Goal: Information Seeking & Learning: Learn about a topic

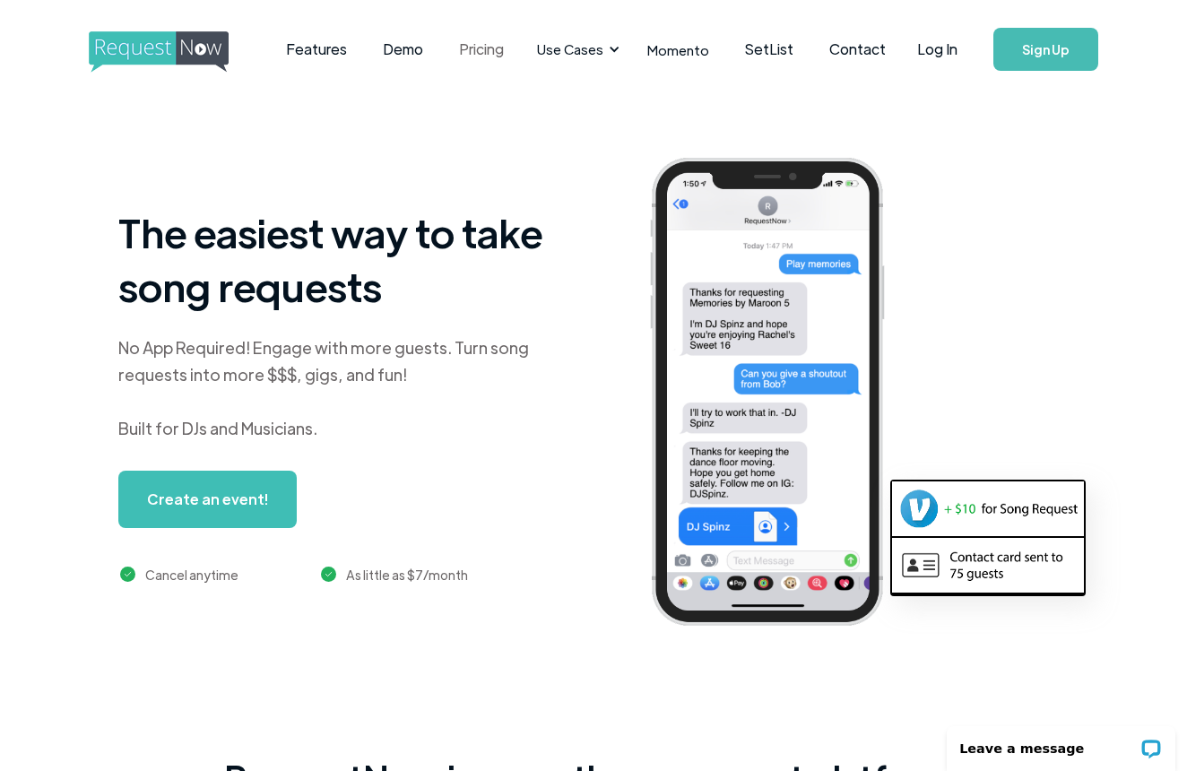
click at [475, 54] on link "Pricing" at bounding box center [481, 50] width 81 height 56
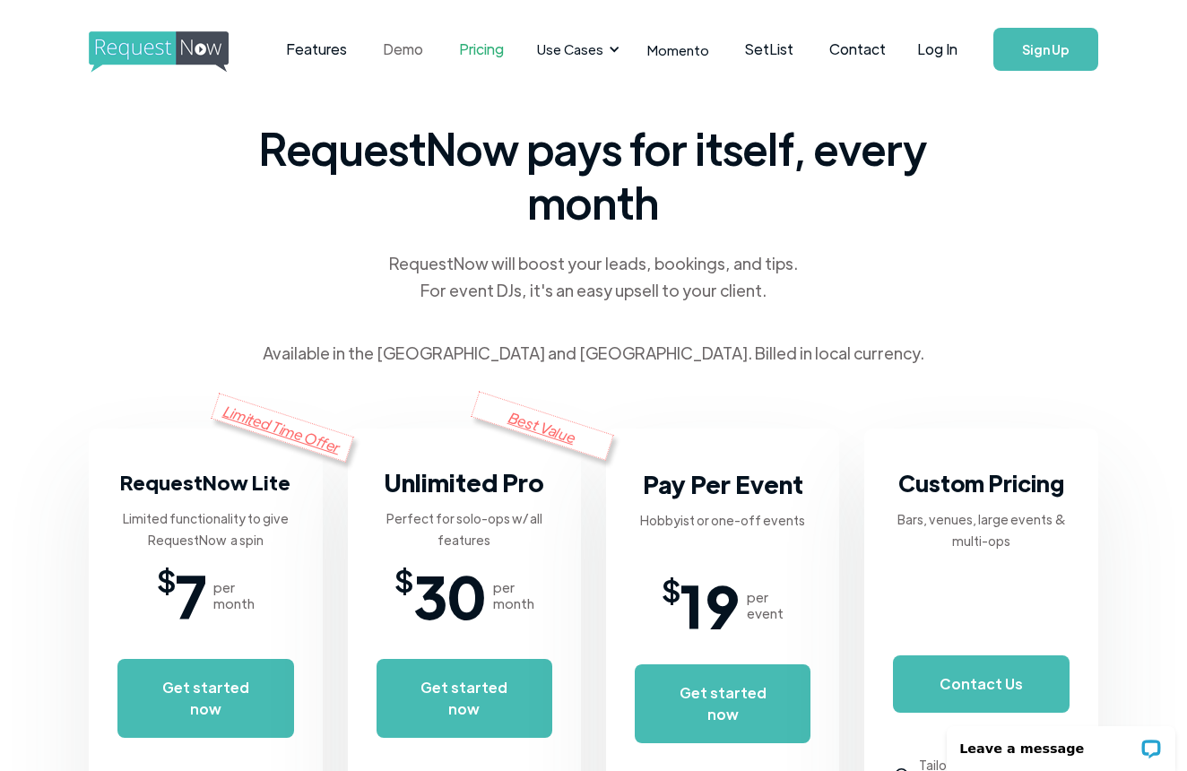
click at [426, 41] on link "Demo" at bounding box center [403, 50] width 76 height 56
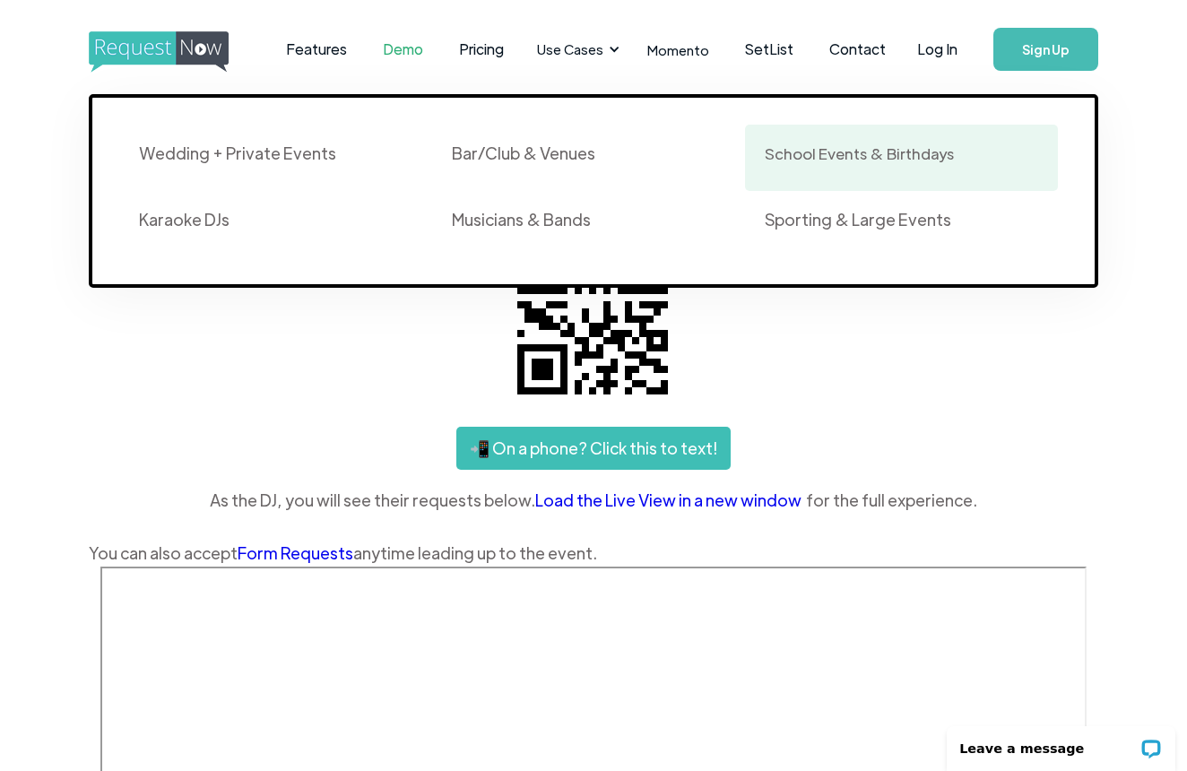
click at [847, 152] on div "School Events & Birthdays" at bounding box center [858, 153] width 189 height 22
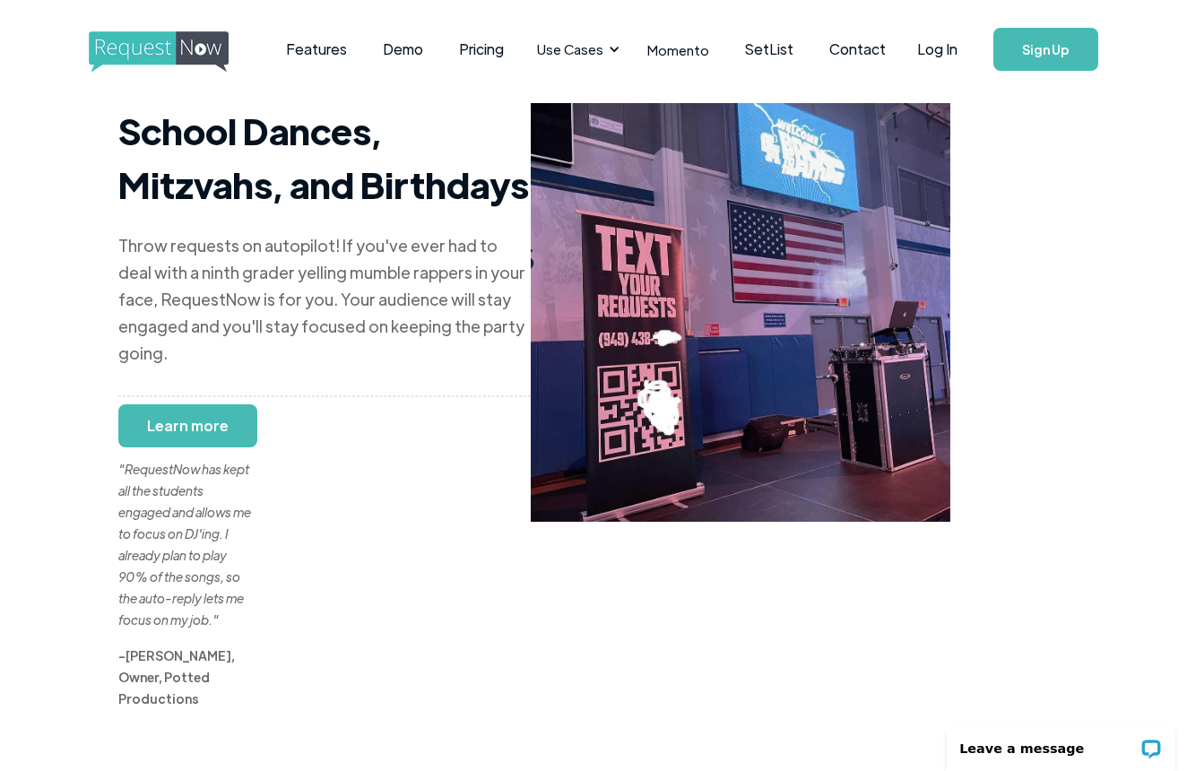
click at [211, 404] on link "Learn more" at bounding box center [187, 425] width 139 height 43
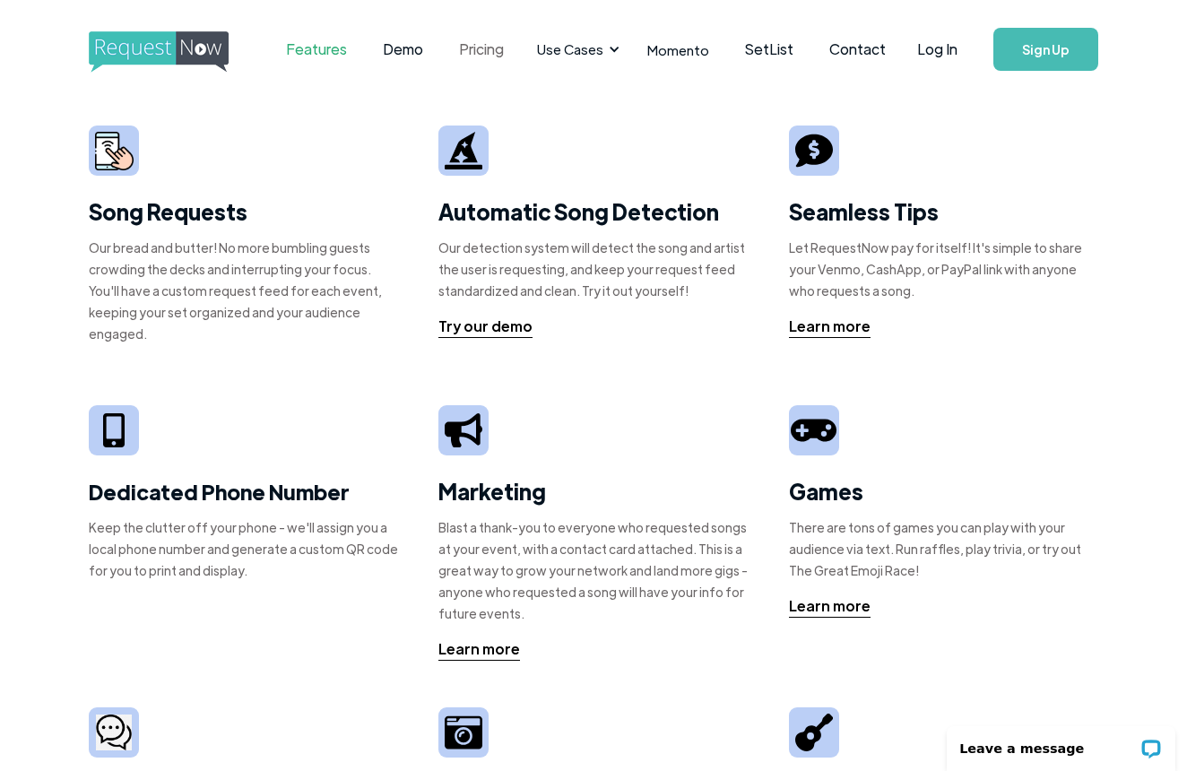
click at [475, 50] on link "Pricing" at bounding box center [481, 50] width 81 height 56
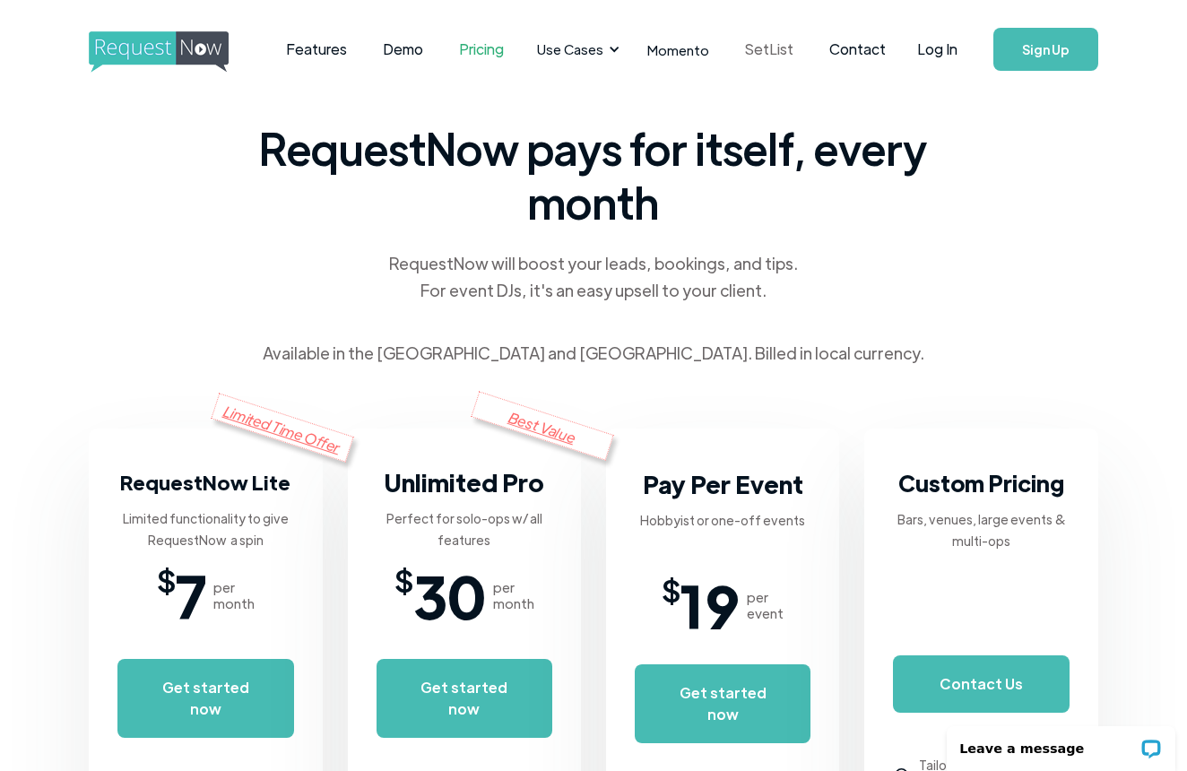
click at [752, 53] on link "SetList" at bounding box center [769, 50] width 84 height 56
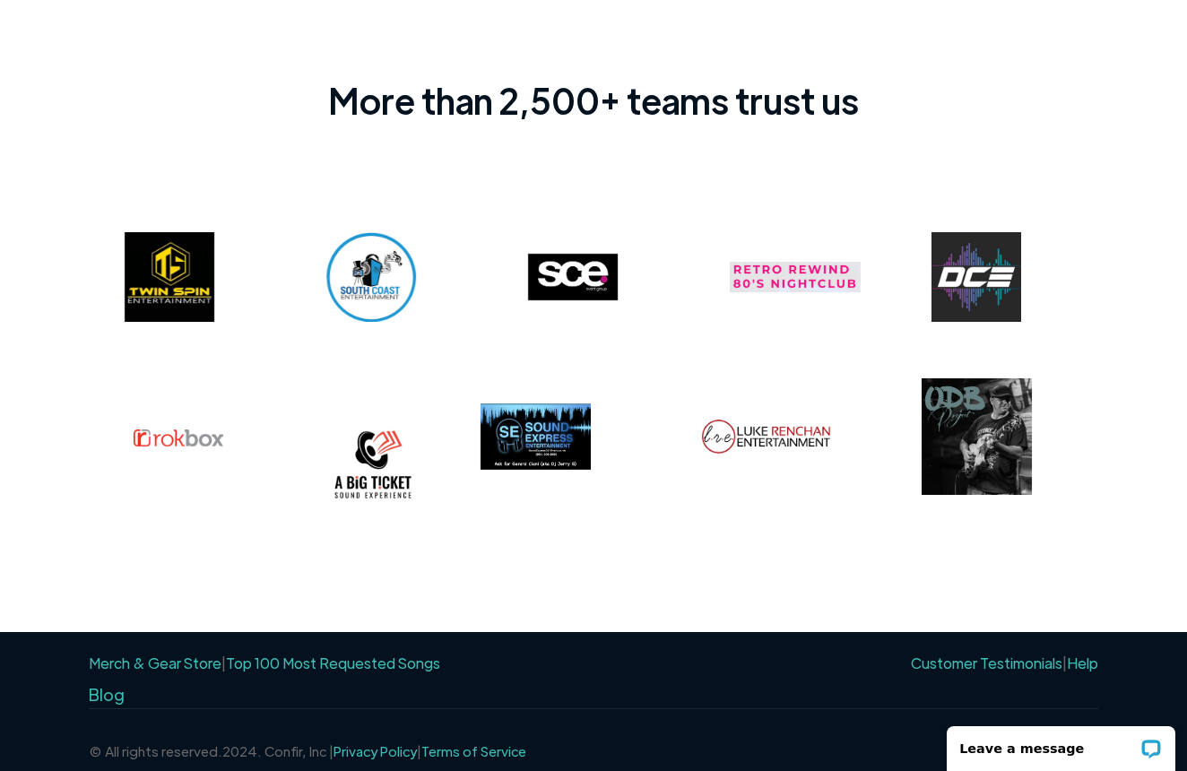
scroll to position [1403, 0]
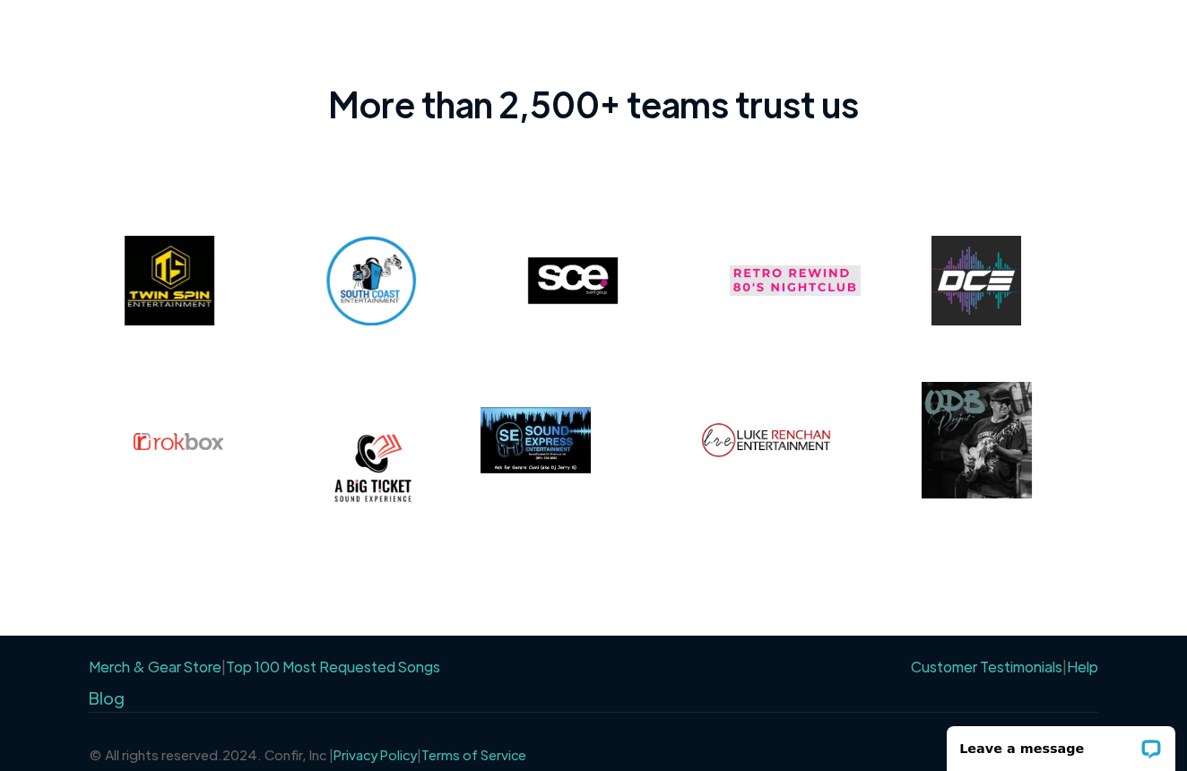
click at [259, 657] on link "Top 100 Most Requested Songs" at bounding box center [333, 666] width 214 height 19
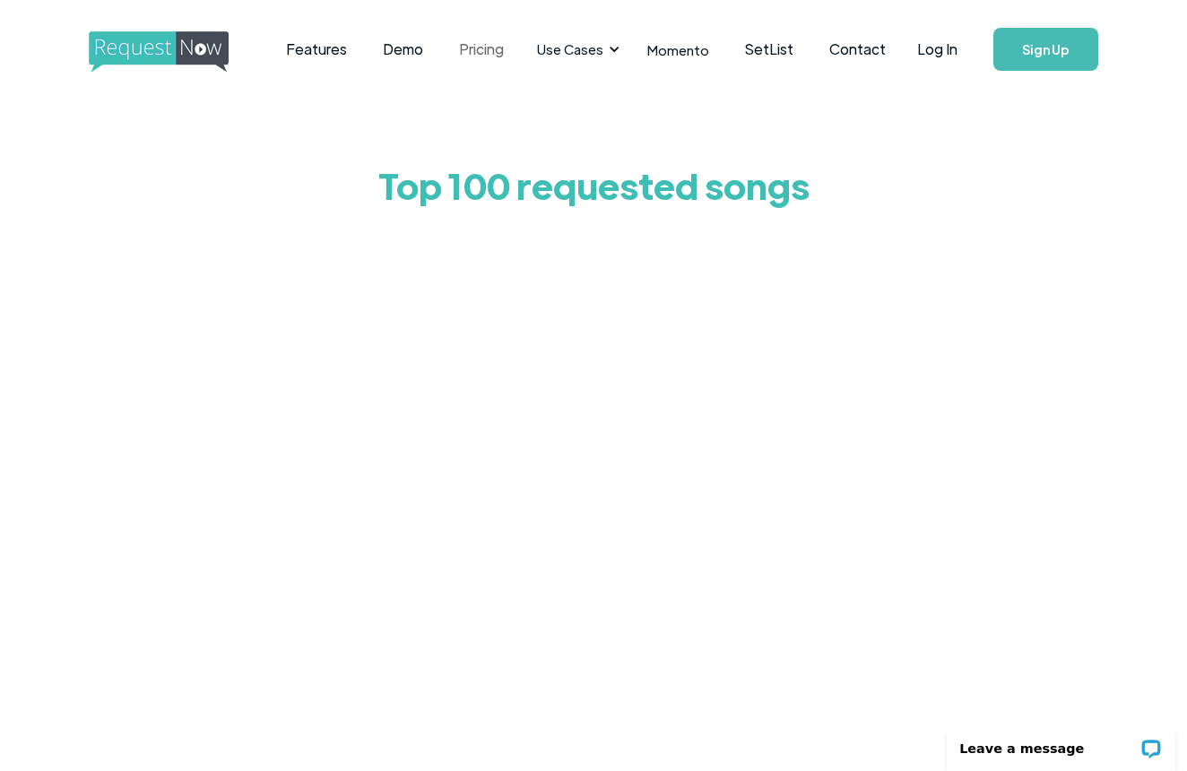
click at [475, 47] on link "Pricing" at bounding box center [481, 50] width 81 height 56
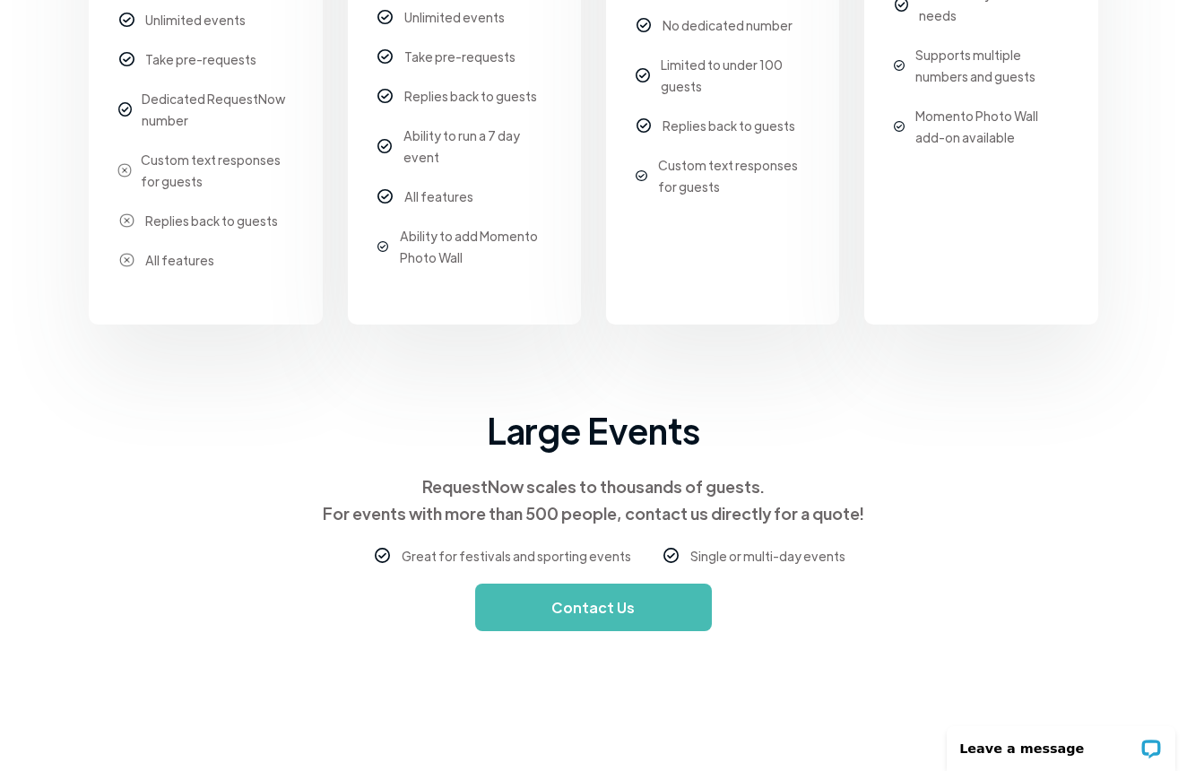
scroll to position [776, 0]
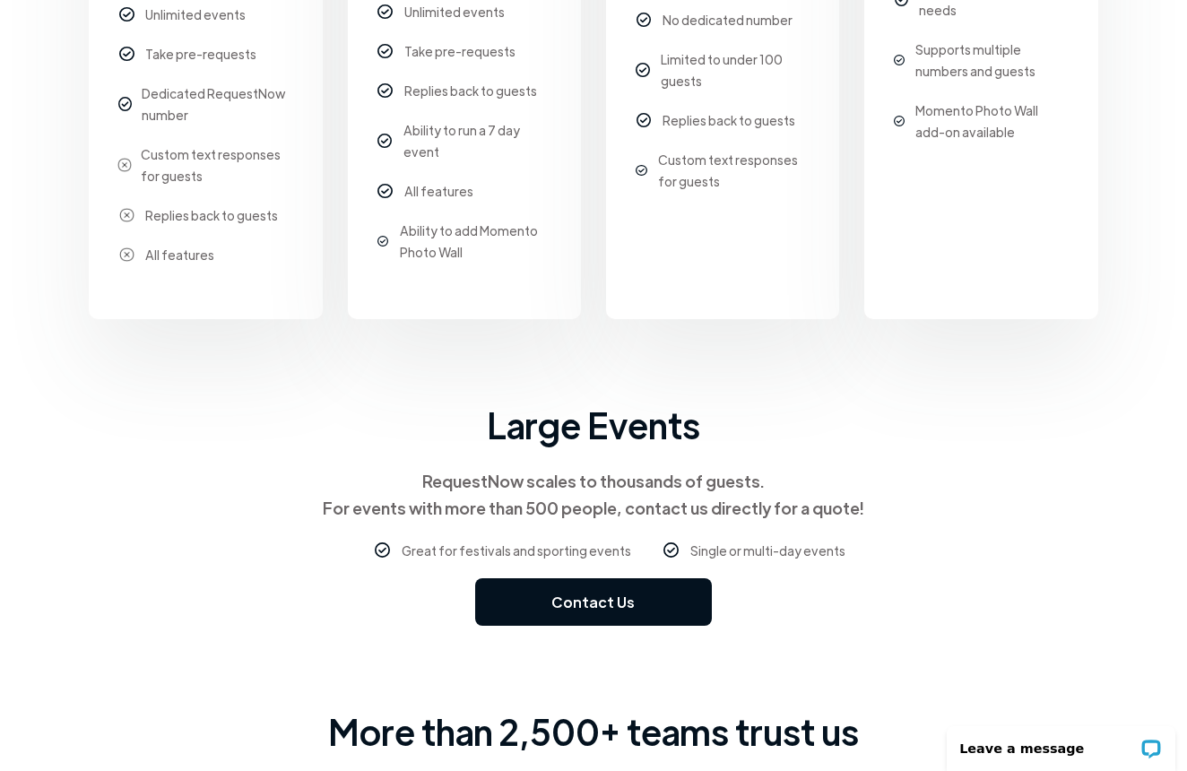
click at [522, 600] on link "Contact Us" at bounding box center [593, 601] width 237 height 47
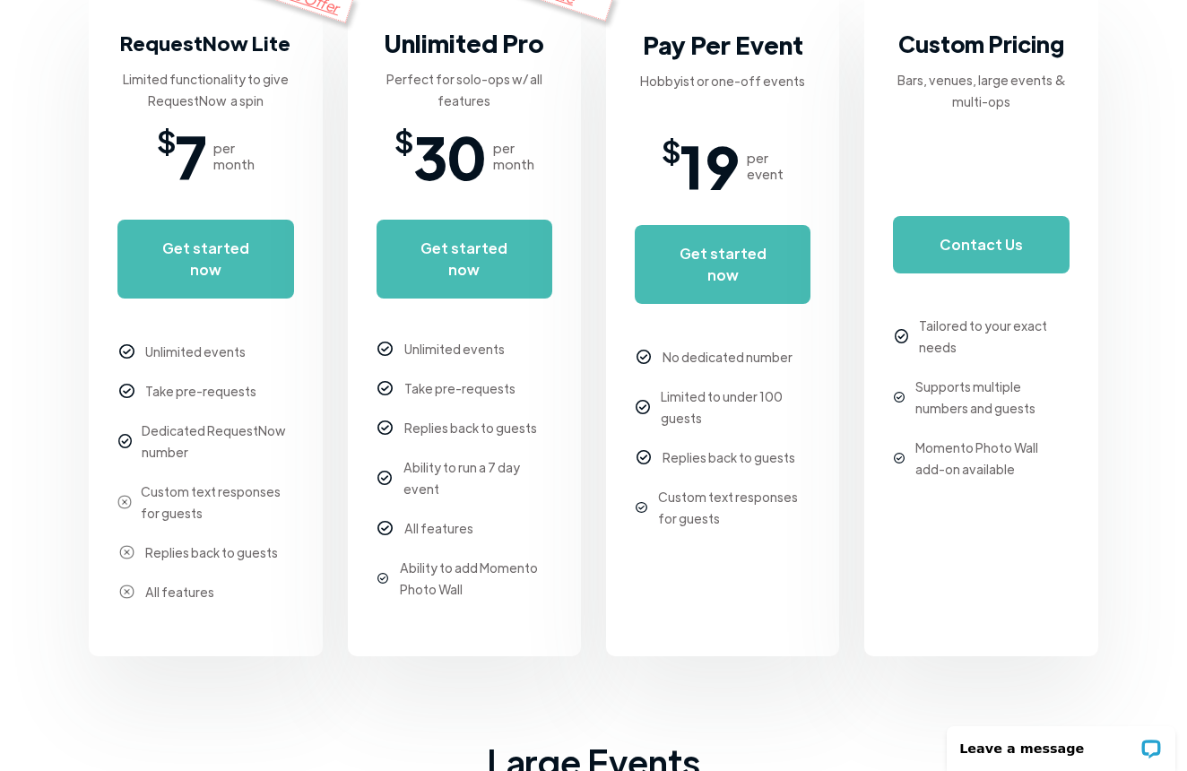
scroll to position [158, 0]
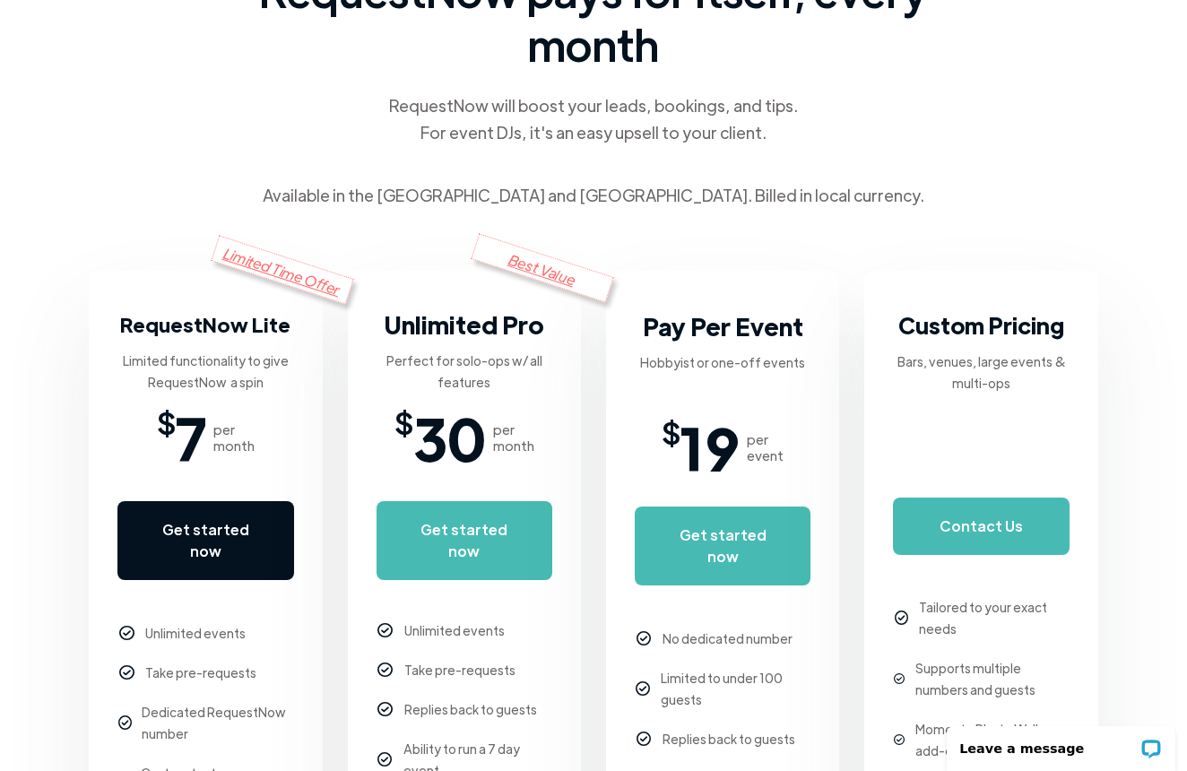
click at [211, 525] on link "Get started now" at bounding box center [205, 540] width 176 height 79
